Goal: Task Accomplishment & Management: Manage account settings

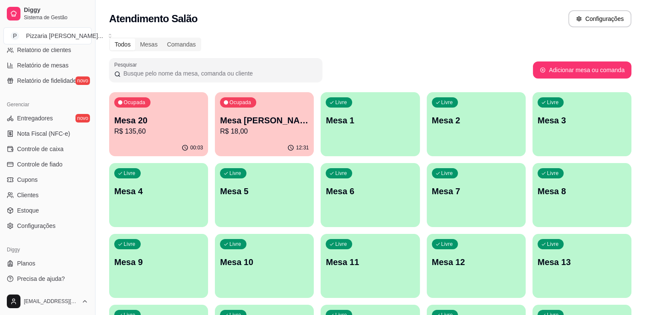
scroll to position [298, 0]
click at [58, 224] on link "Configurações" at bounding box center [47, 225] width 88 height 14
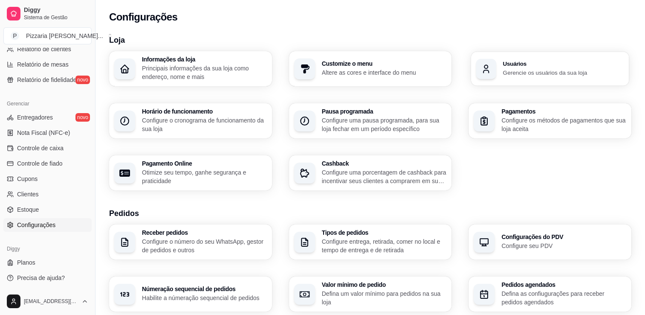
click at [530, 65] on h3 "Usuários" at bounding box center [563, 64] width 121 height 6
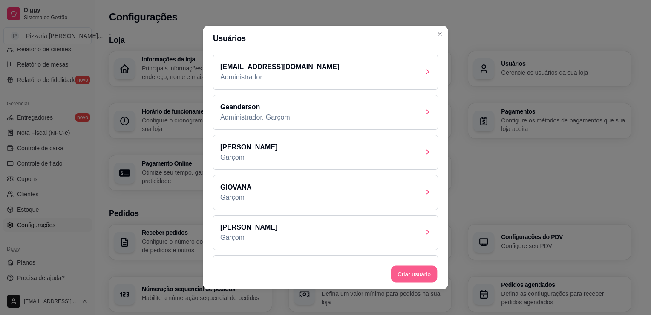
click at [406, 271] on button "Criar usuário" at bounding box center [414, 274] width 46 height 17
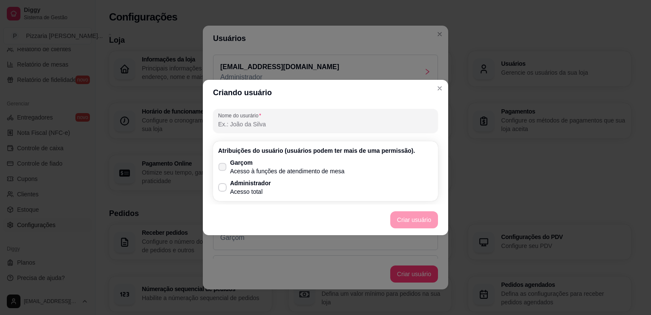
click at [225, 165] on icon at bounding box center [222, 166] width 6 height 5
click at [223, 168] on input "Garçom Acesso à funções de atendimento de mesa" at bounding box center [221, 171] width 6 height 6
checkbox input "true"
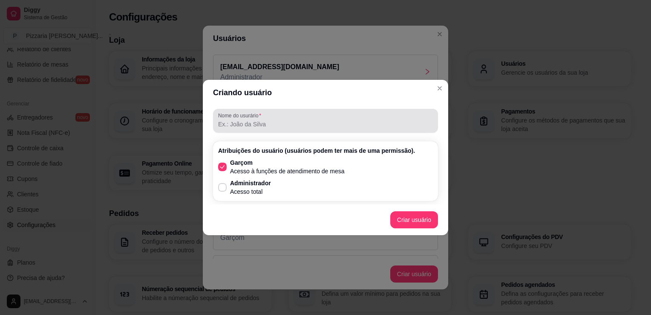
click at [249, 129] on div at bounding box center [325, 120] width 215 height 17
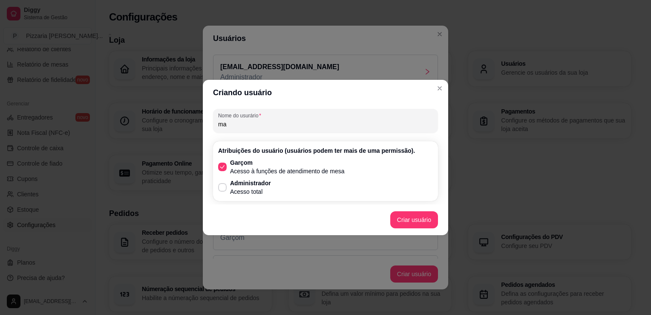
type input "m"
type input "N"
type input "[PERSON_NAME] [PERSON_NAME]"
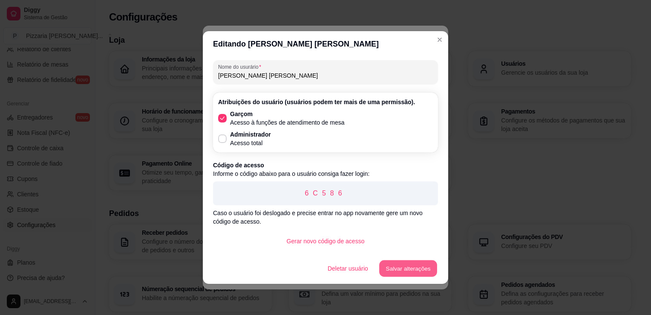
click at [404, 270] on button "Salvar alterações" at bounding box center [408, 268] width 58 height 17
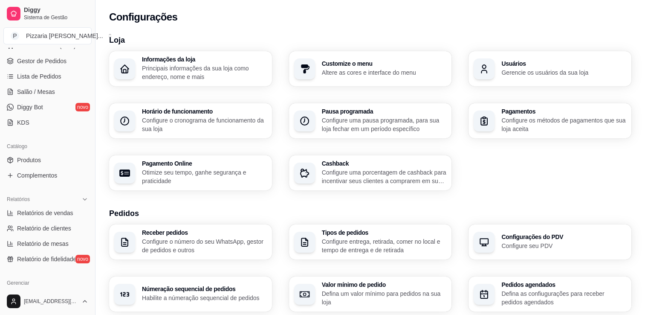
scroll to position [68, 0]
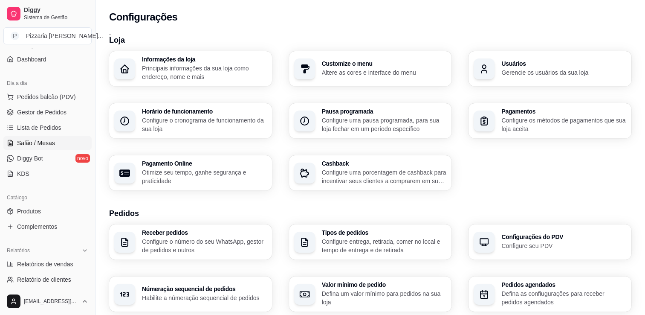
click at [30, 140] on span "Salão / Mesas" at bounding box center [36, 143] width 38 height 9
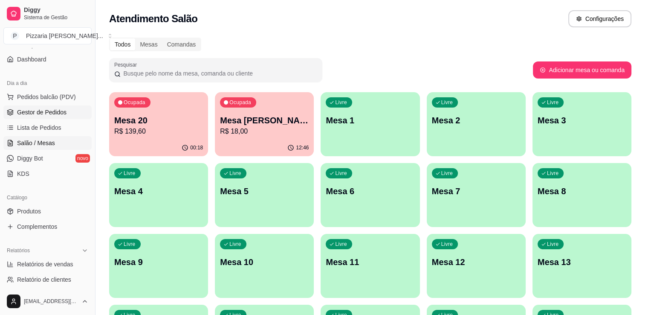
click at [57, 108] on span "Gestor de Pedidos" at bounding box center [41, 112] width 49 height 9
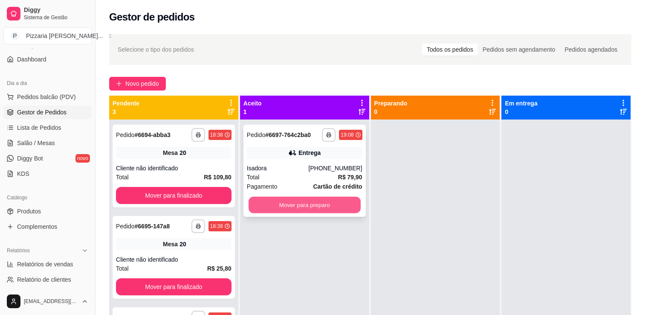
click at [315, 204] on button "Mover para preparo" at bounding box center [304, 204] width 112 height 17
